Goal: Check status: Check status

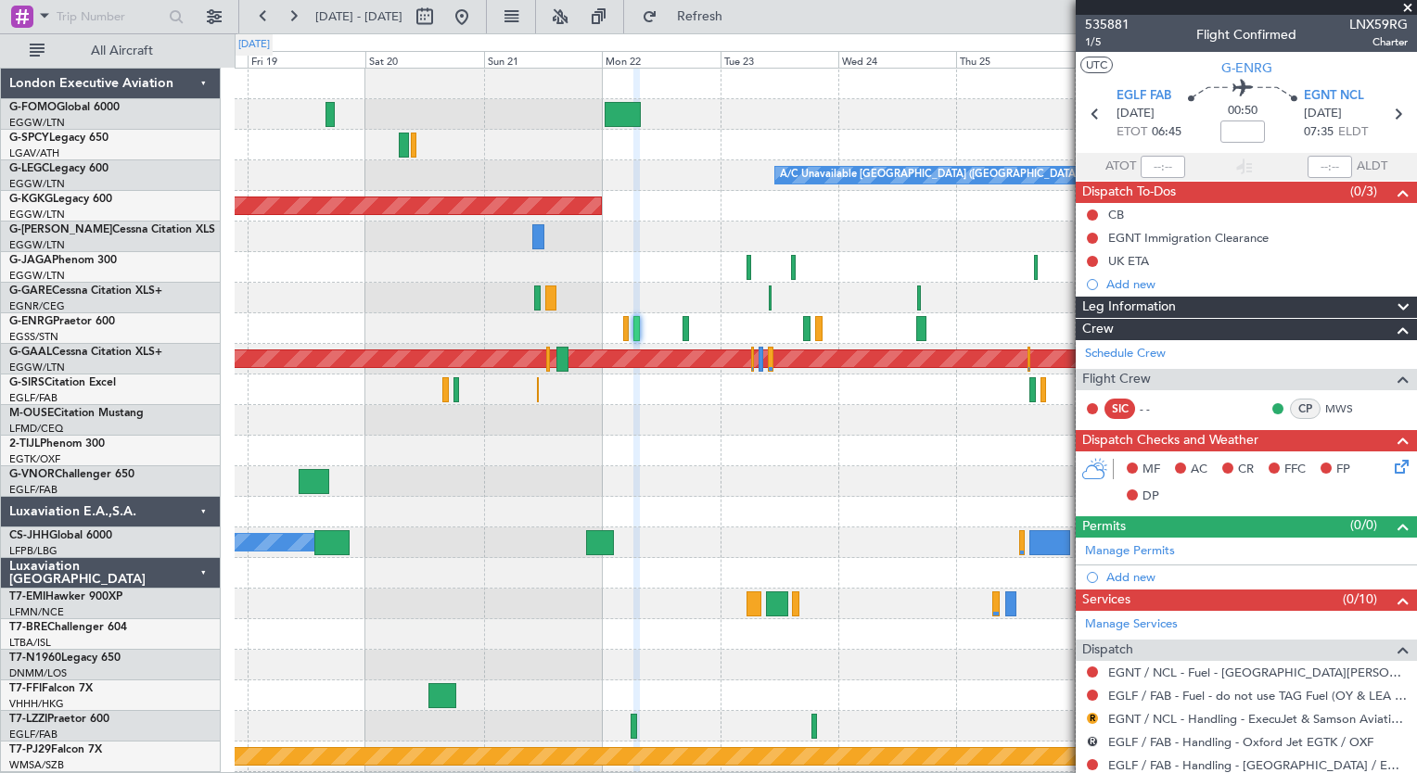
scroll to position [329, 0]
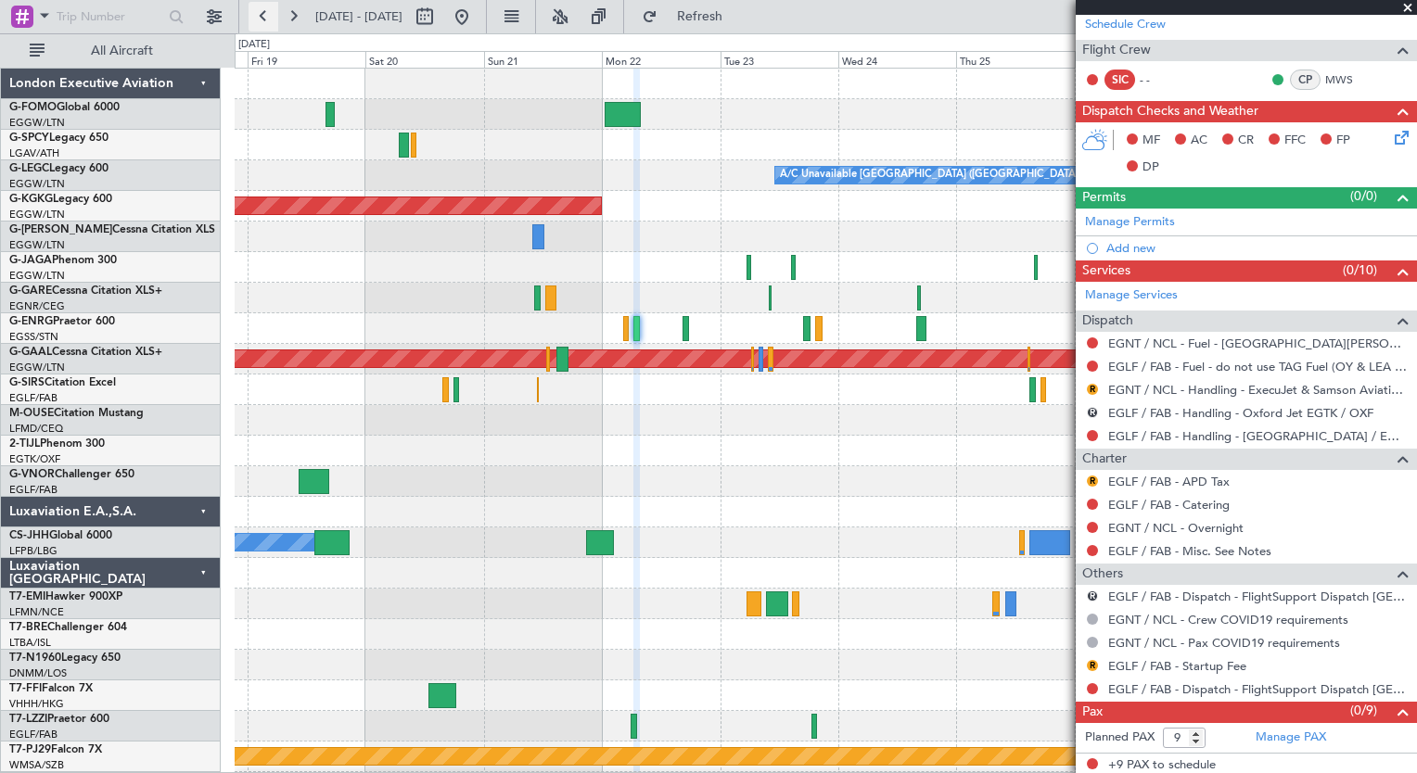
click at [250, 8] on button at bounding box center [264, 17] width 30 height 30
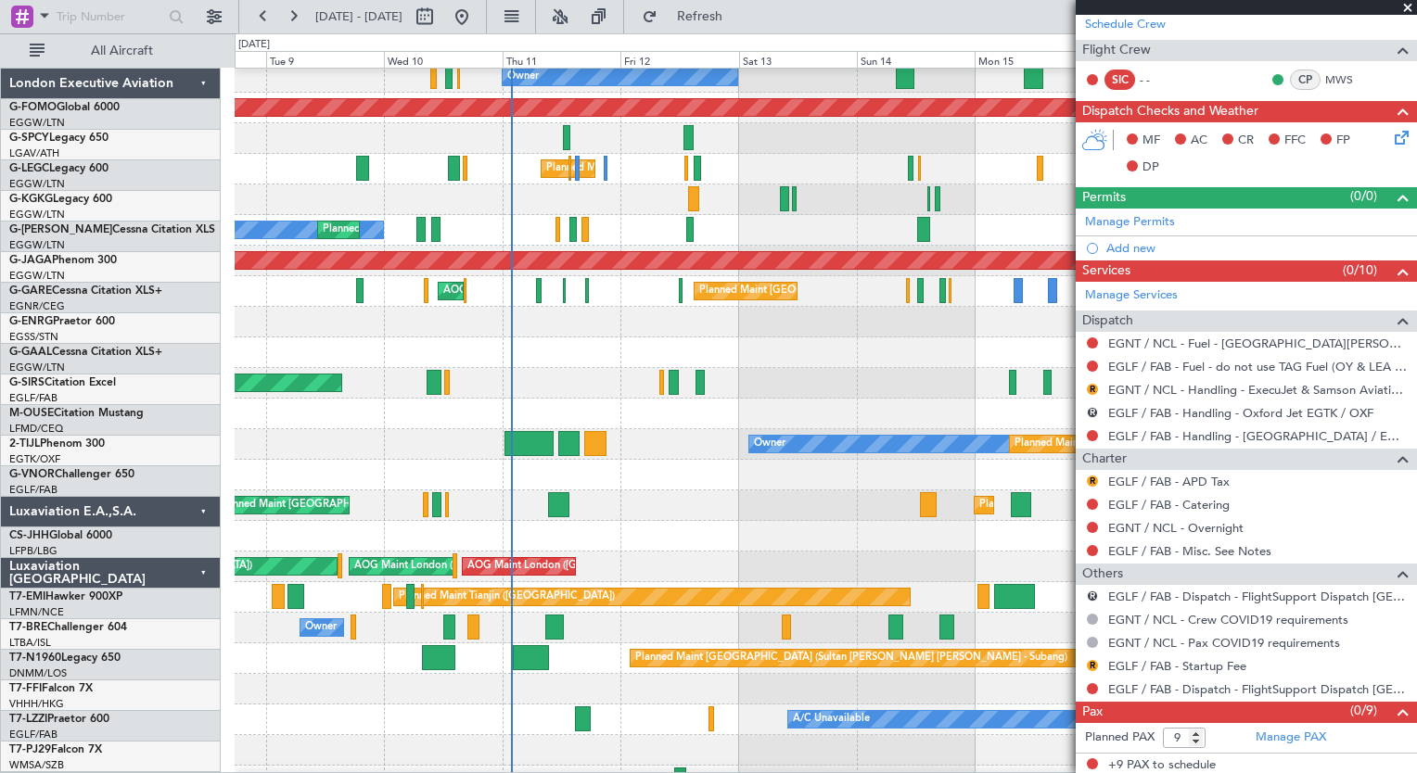
scroll to position [121, 0]
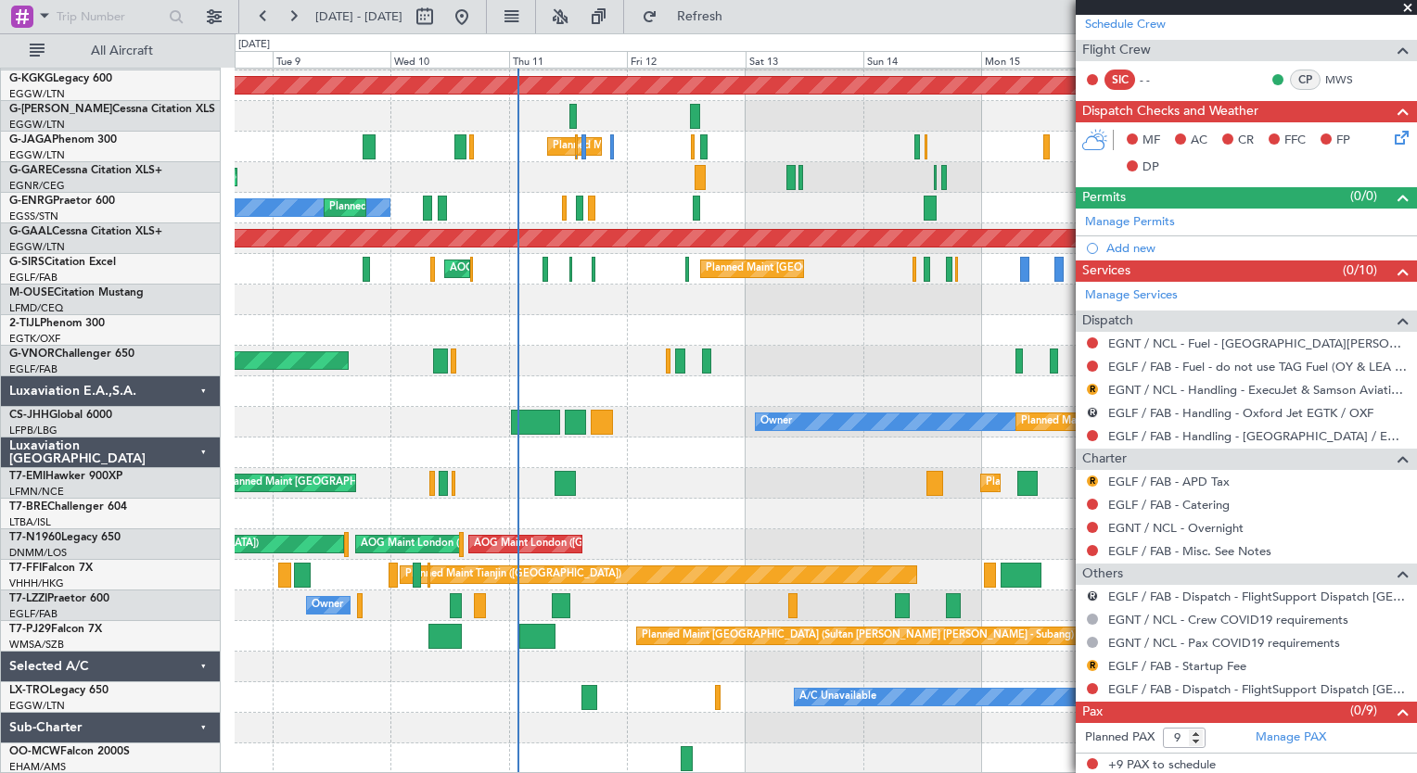
click at [721, 696] on div "A/C Unavailable" at bounding box center [825, 698] width 1181 height 31
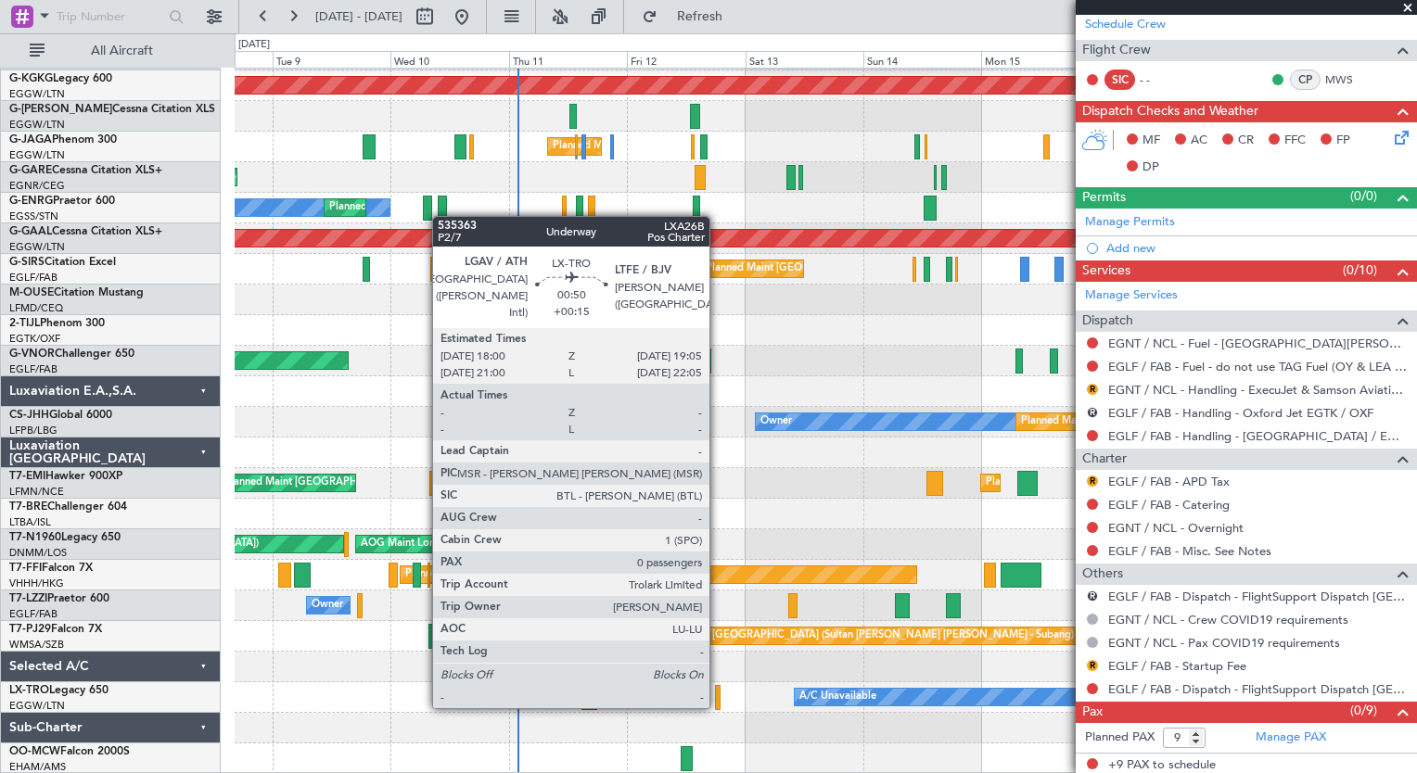
click at [718, 707] on div at bounding box center [718, 697] width 6 height 25
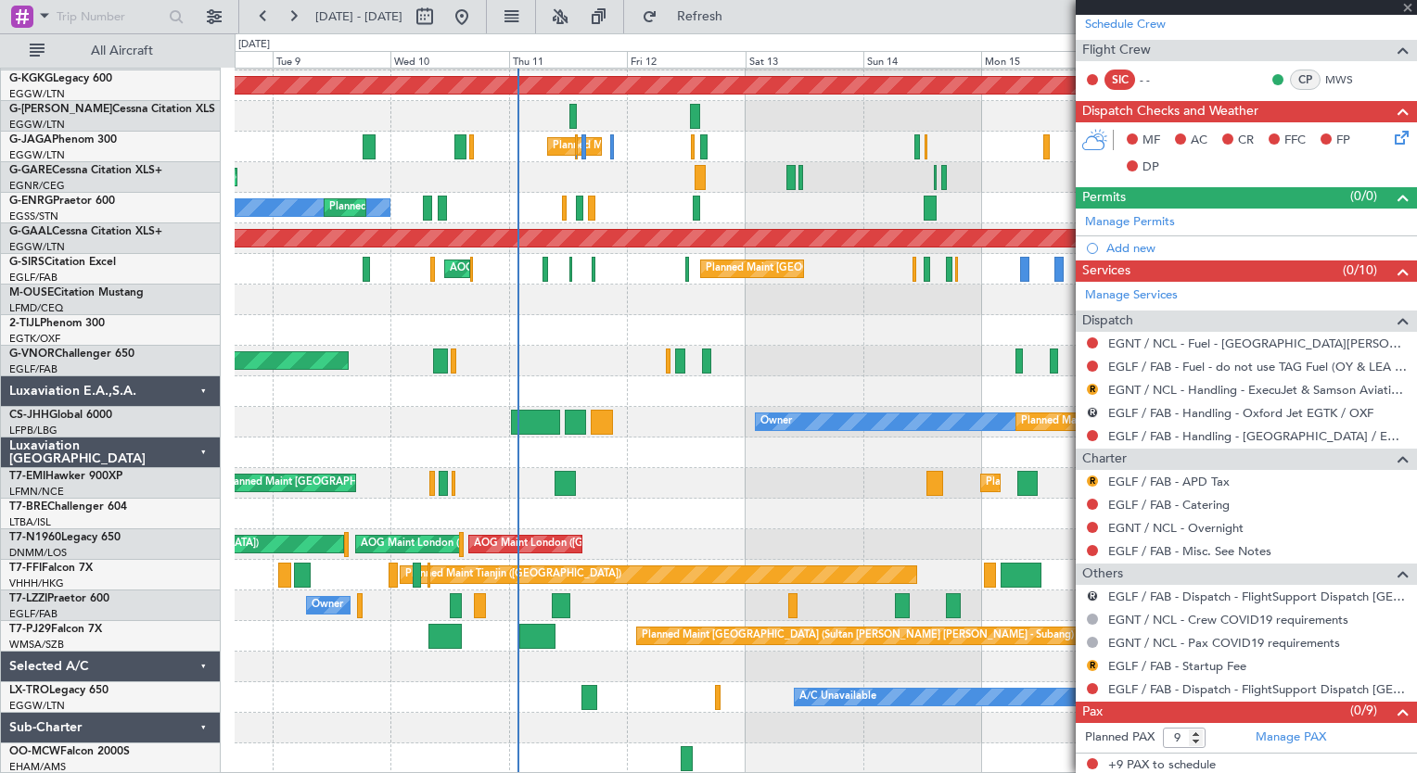
type input "+00:15"
type input "0"
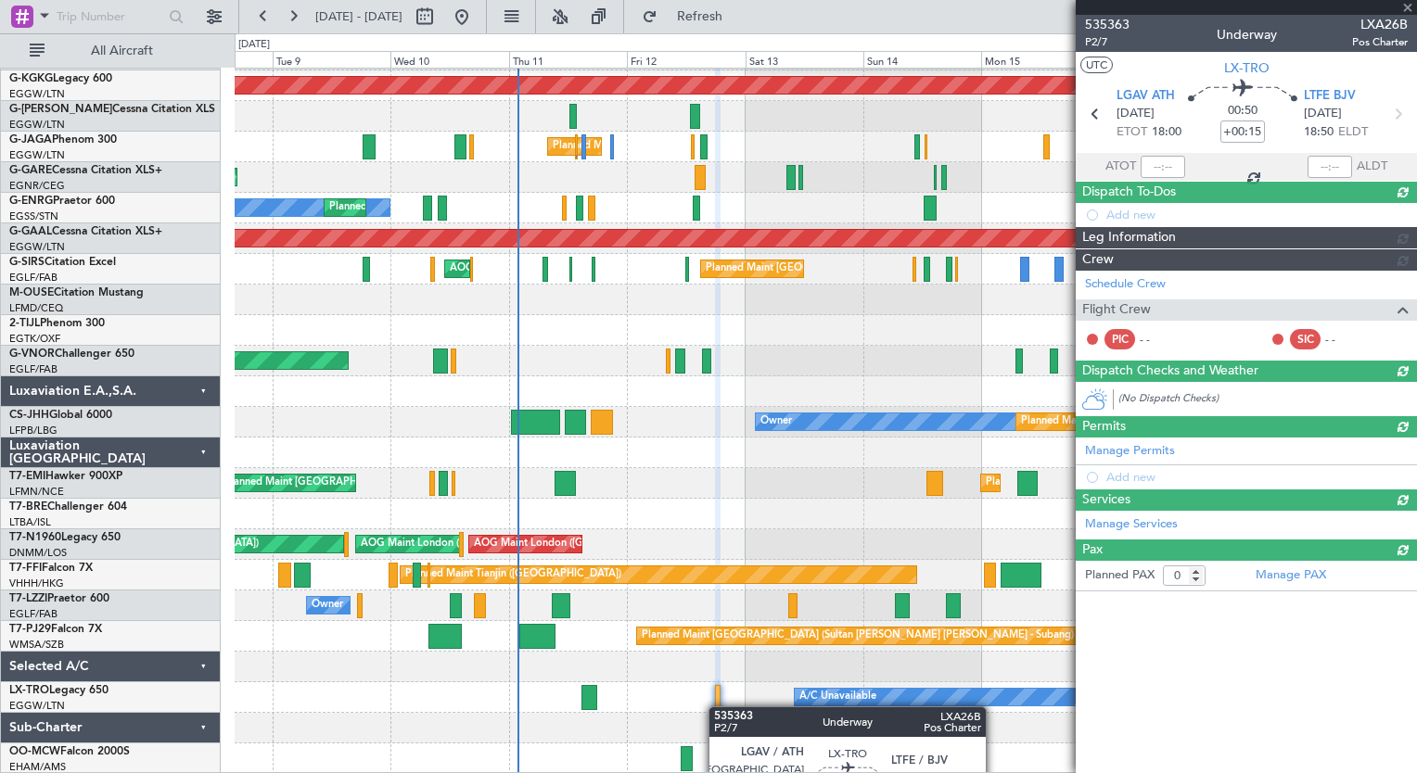
scroll to position [0, 0]
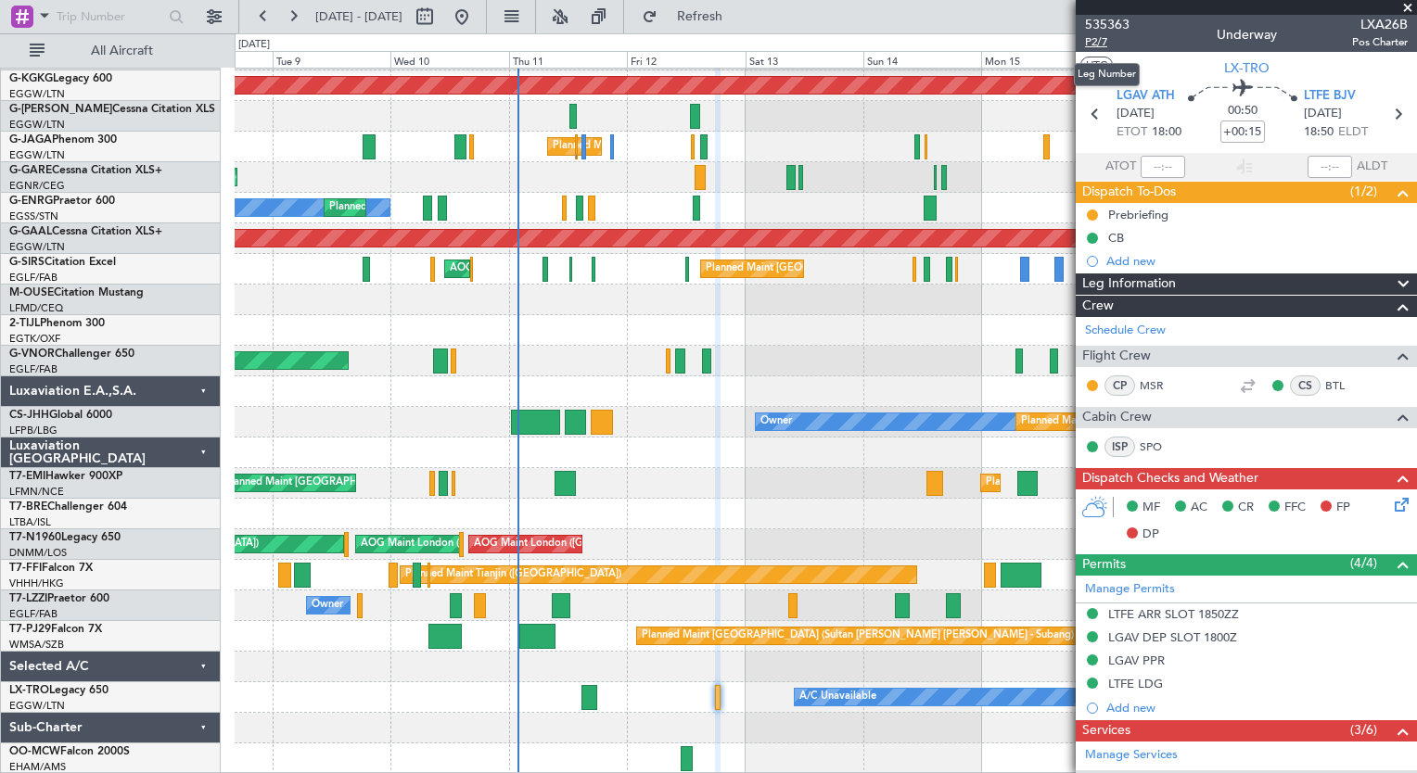
click at [1095, 43] on span "P2/7" at bounding box center [1107, 42] width 45 height 16
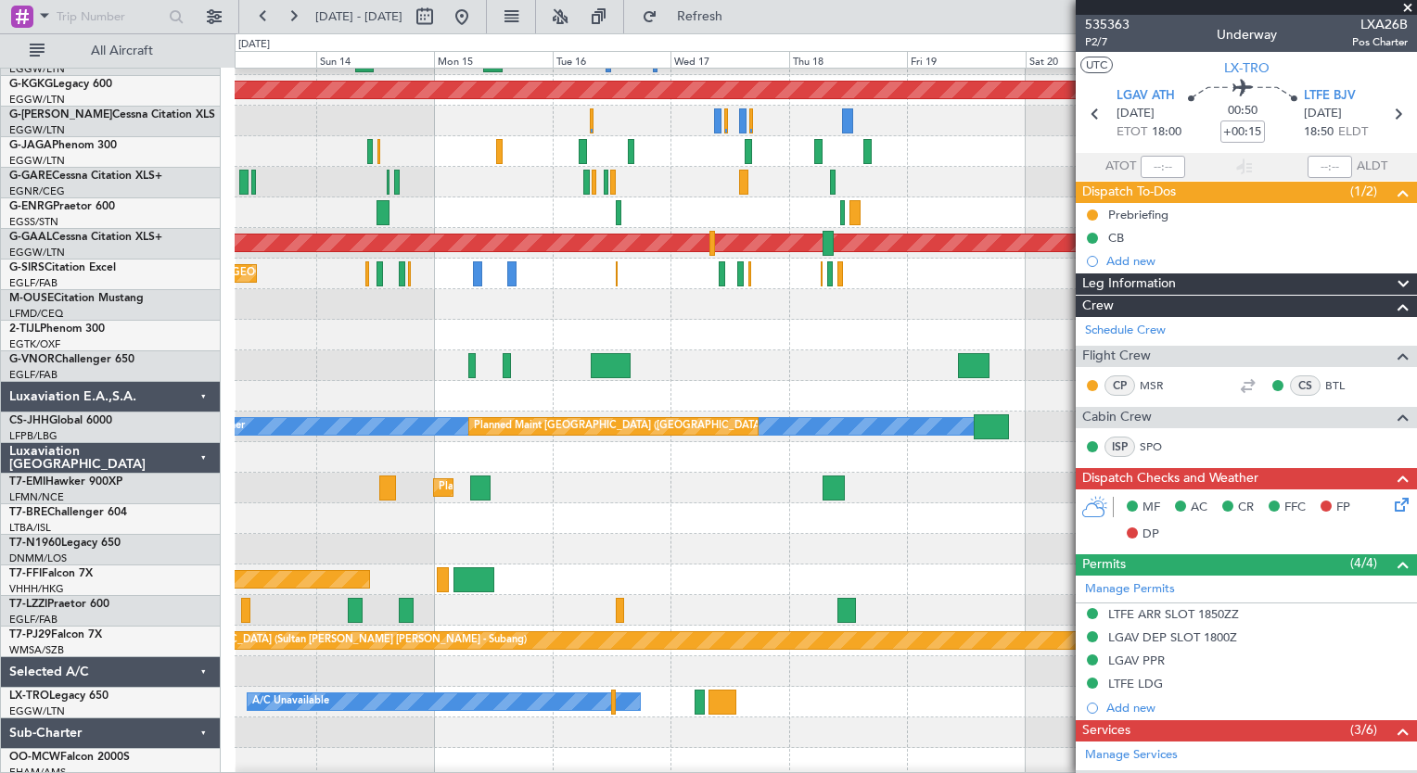
click at [182, 681] on div "Owner Planned Maint [GEOGRAPHIC_DATA] ([GEOGRAPHIC_DATA]) A/C Unavailable [GEOG…" at bounding box center [708, 403] width 1417 height 740
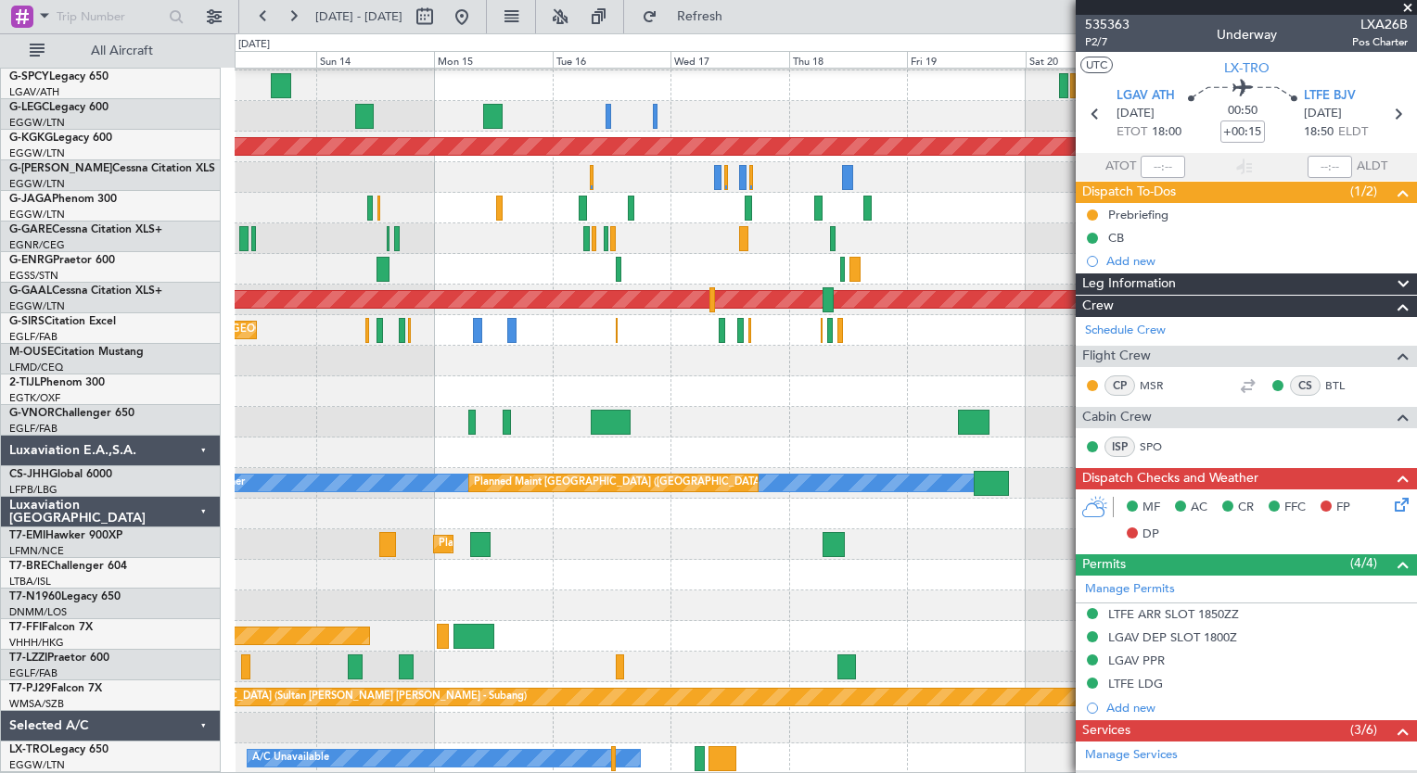
scroll to position [59, 0]
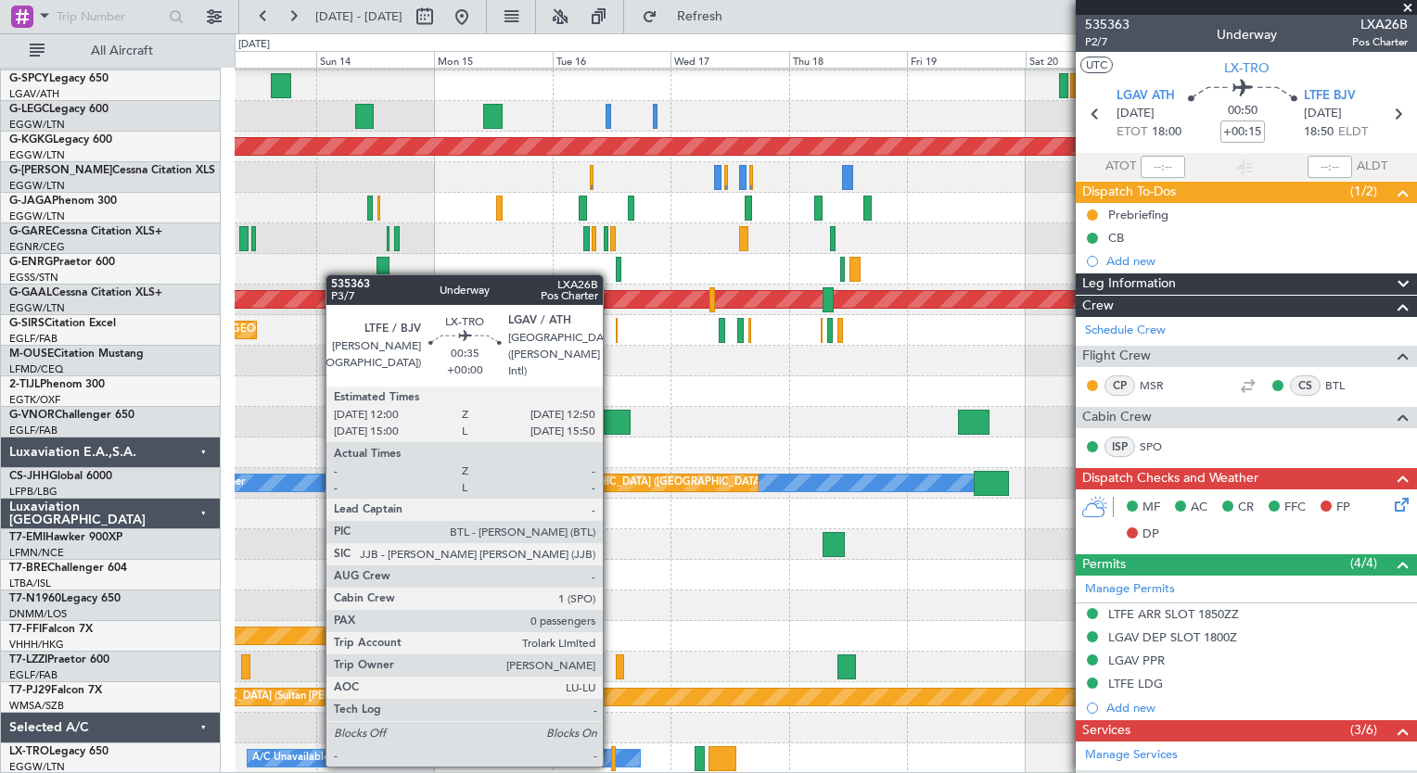
click at [611, 765] on div at bounding box center [613, 759] width 5 height 25
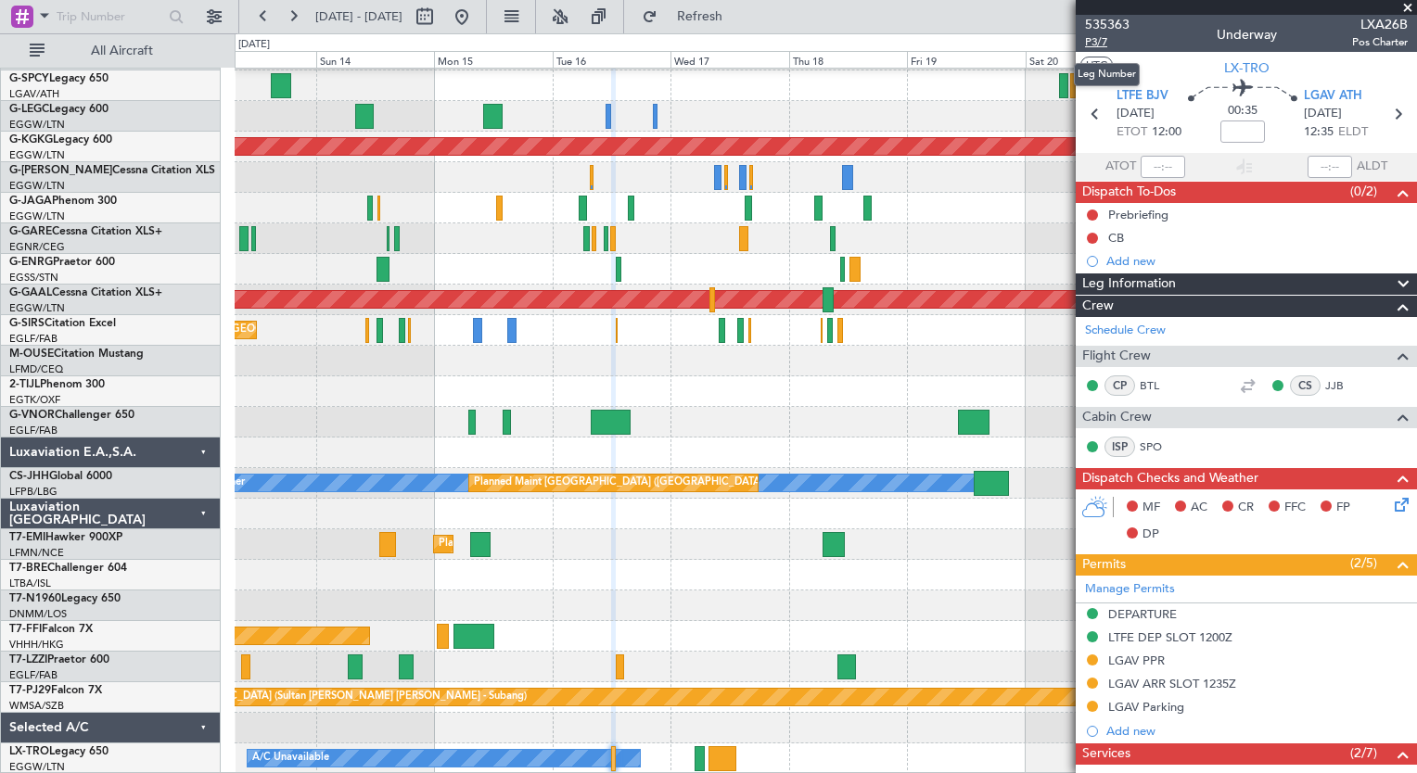
click at [1098, 39] on span "P3/7" at bounding box center [1107, 42] width 45 height 16
click at [745, 25] on button "Refresh" at bounding box center [688, 17] width 111 height 30
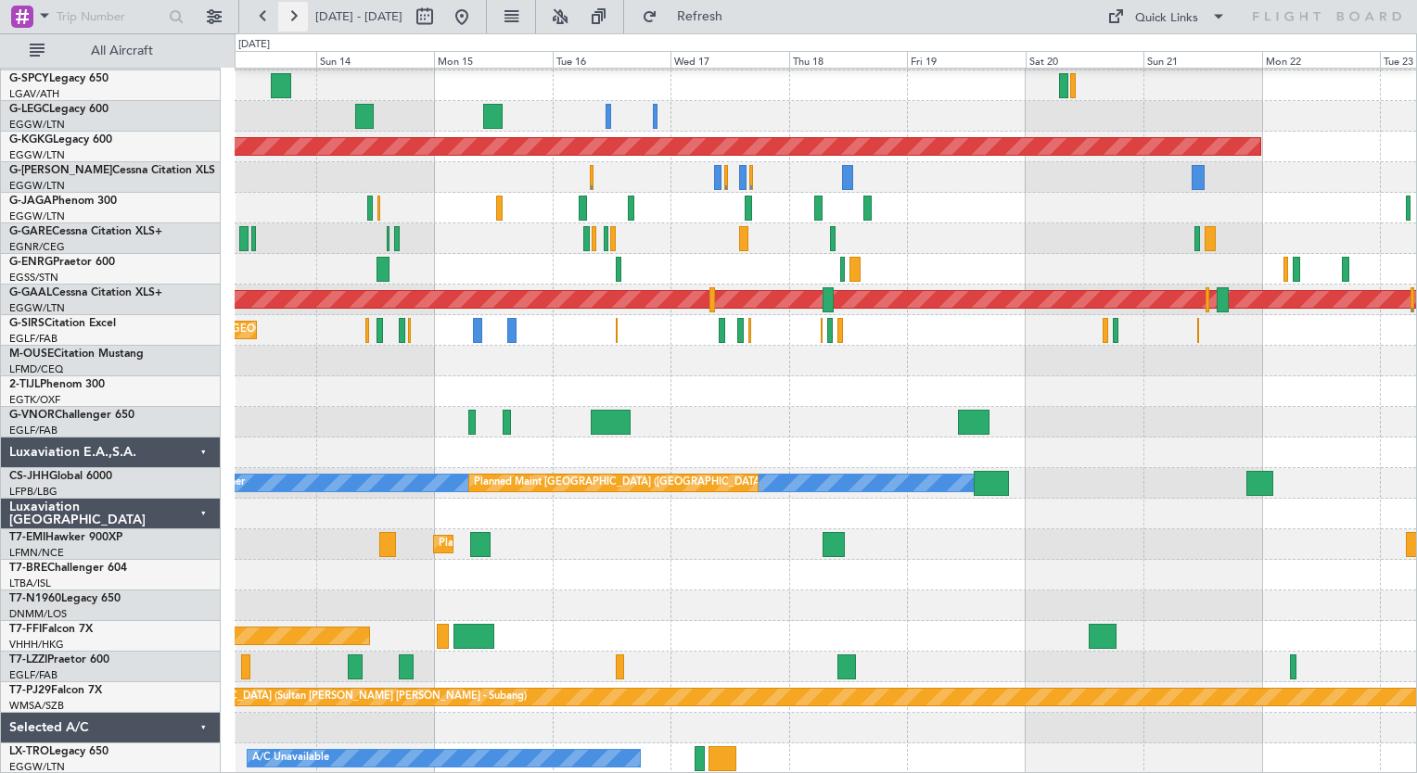
click at [300, 26] on button at bounding box center [293, 17] width 30 height 30
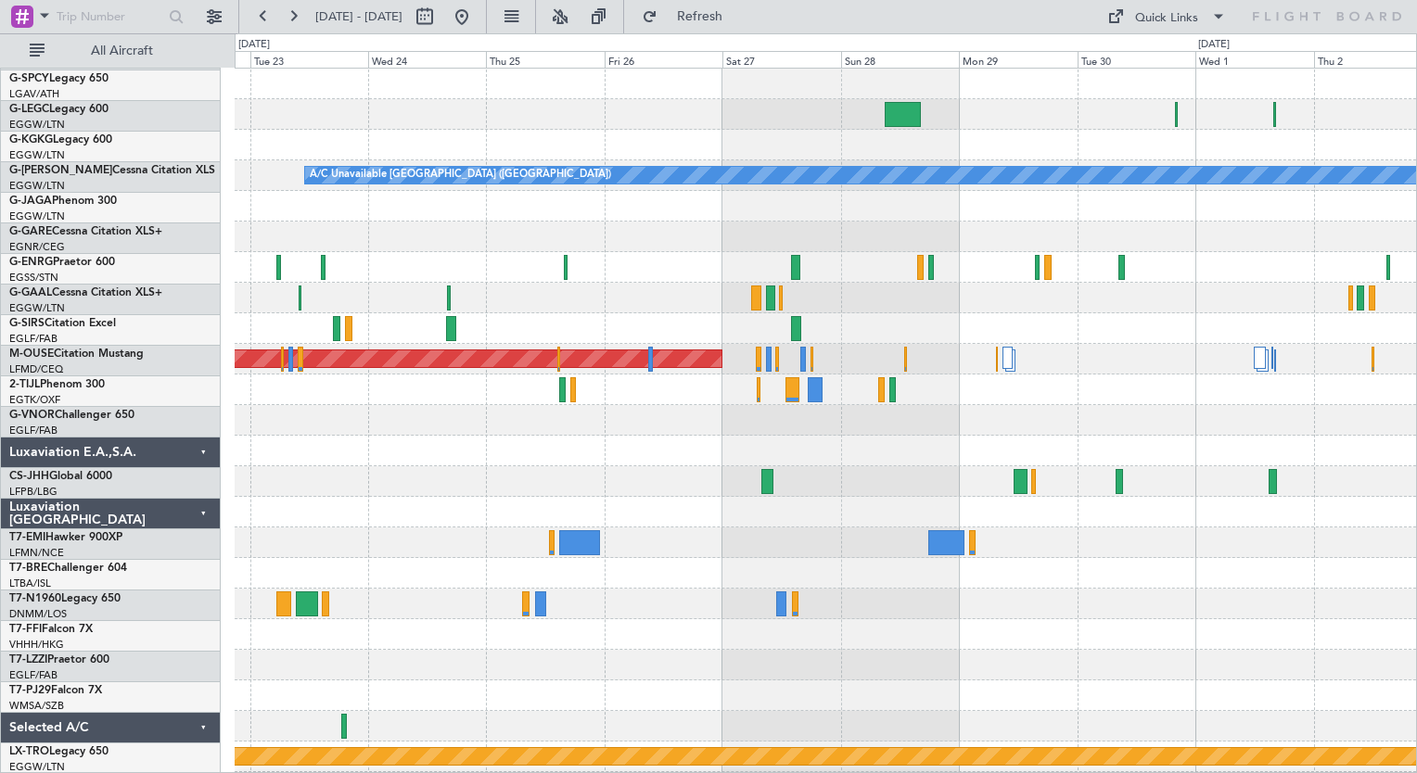
scroll to position [0, 0]
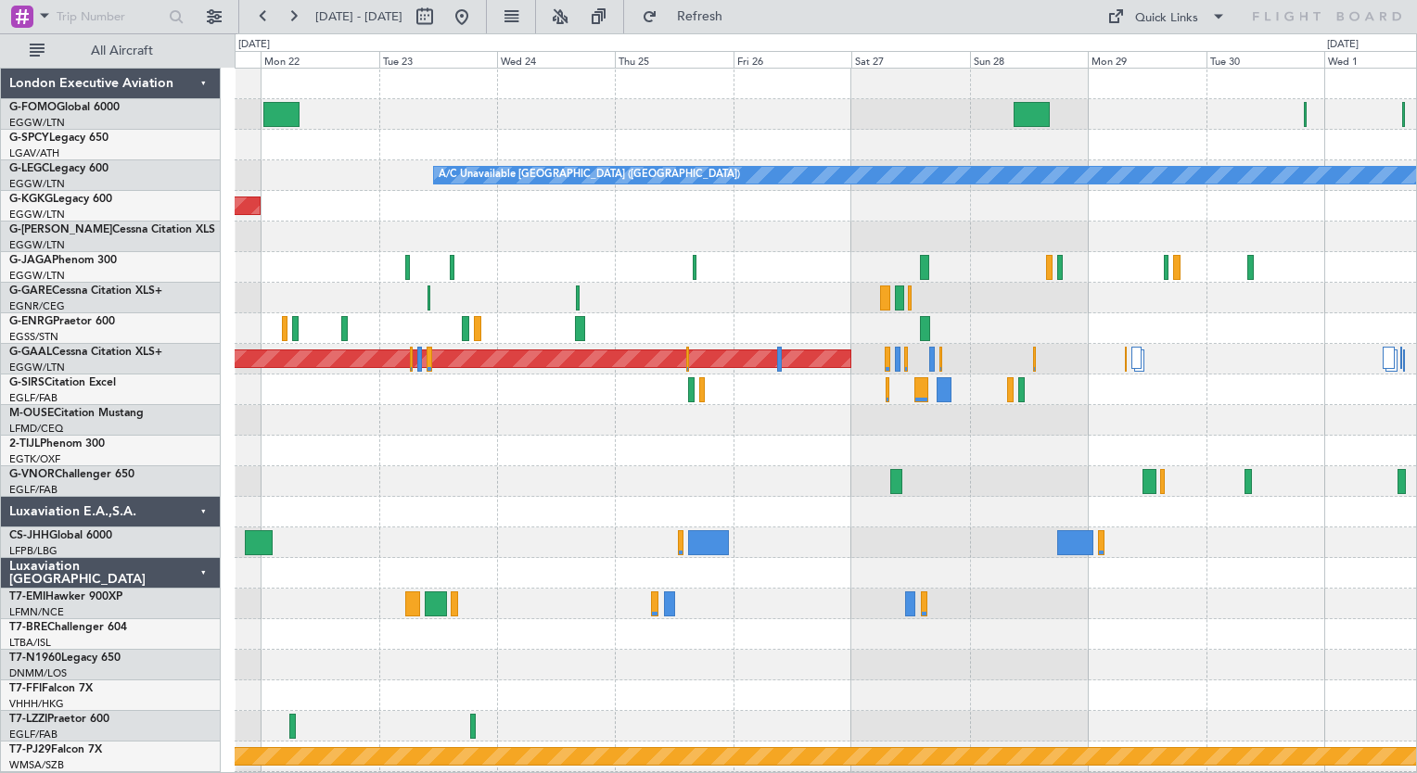
click at [530, 517] on div "A/C Unavailable [GEOGRAPHIC_DATA] ([GEOGRAPHIC_DATA]) AOG Maint [GEOGRAPHIC_DAT…" at bounding box center [825, 451] width 1181 height 765
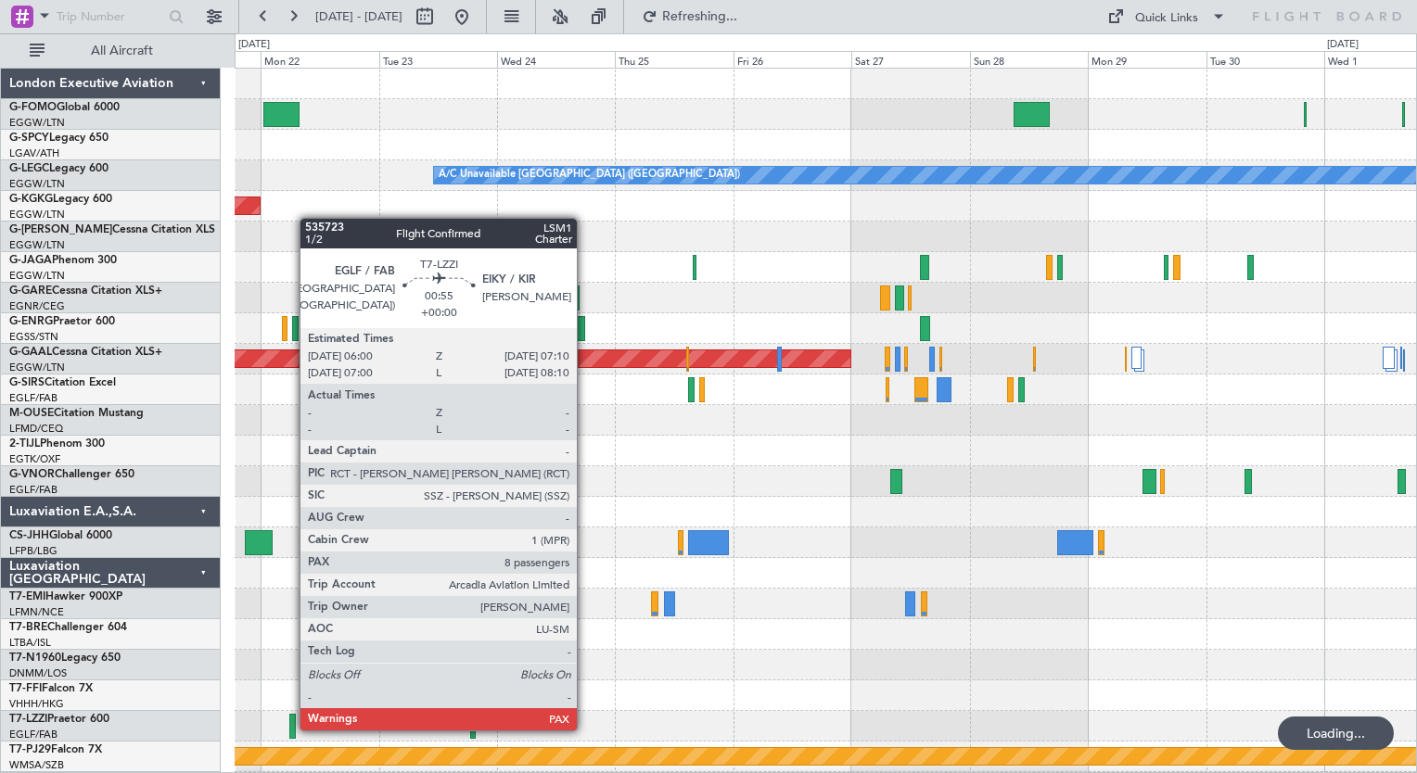
click at [290, 729] on div at bounding box center [292, 726] width 6 height 25
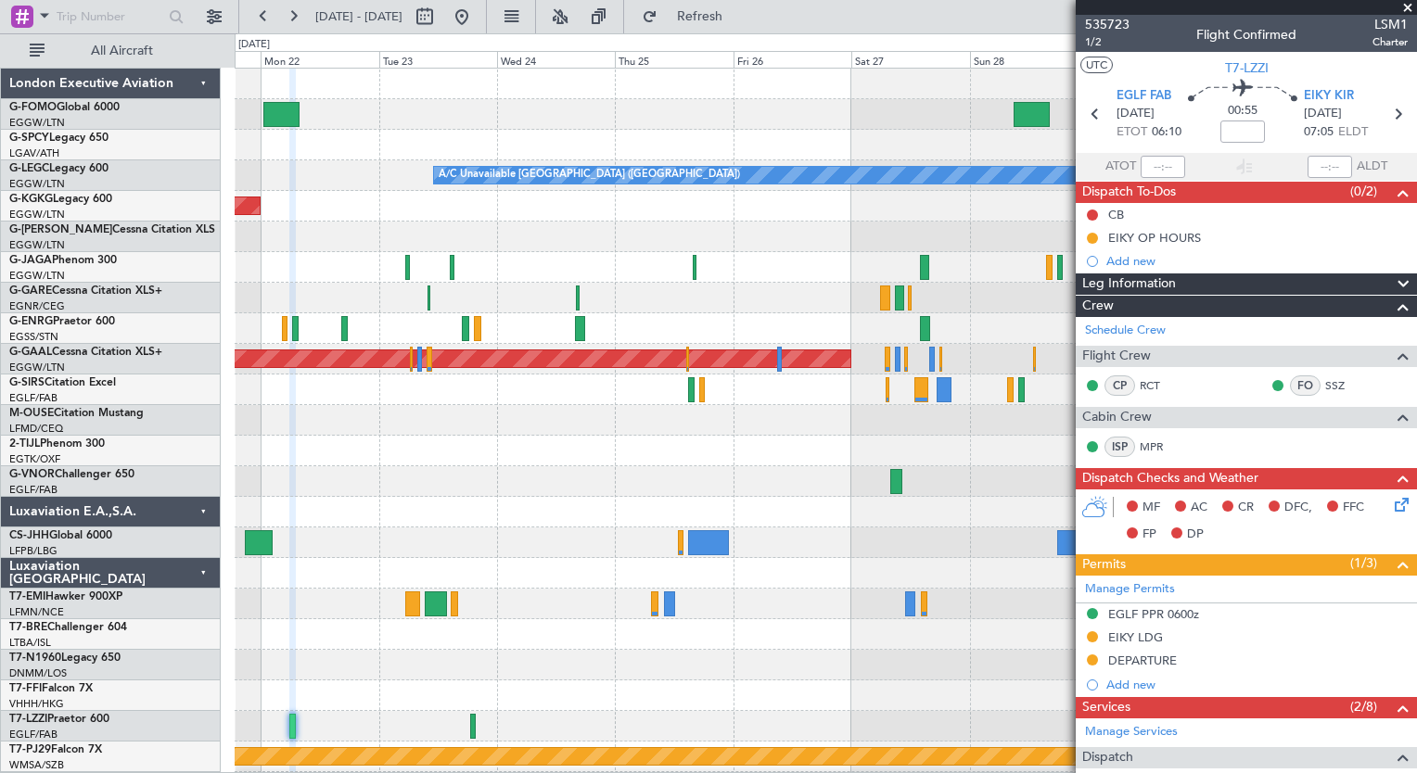
scroll to position [390, 0]
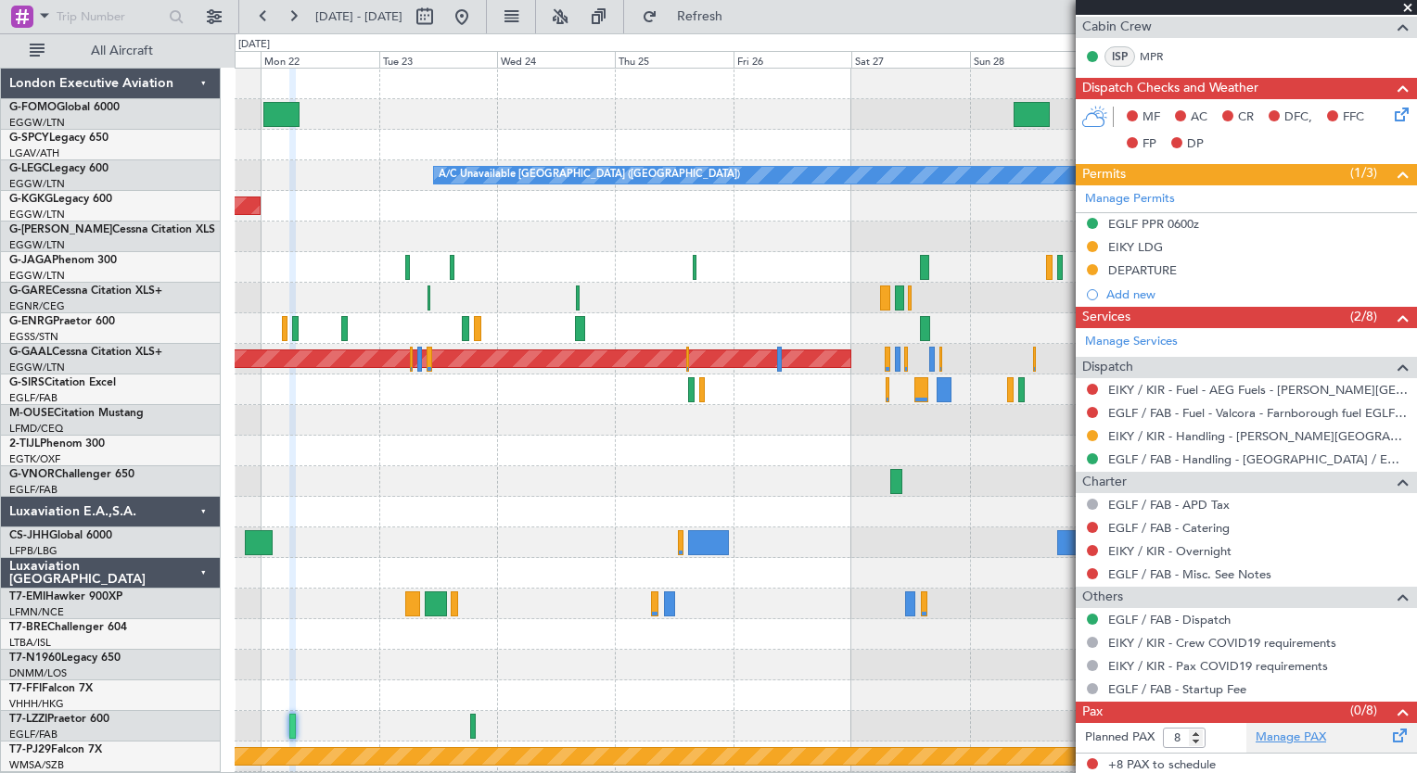
click at [1295, 732] on link "Manage PAX" at bounding box center [1291, 738] width 70 height 19
